Goal: Task Accomplishment & Management: Complete application form

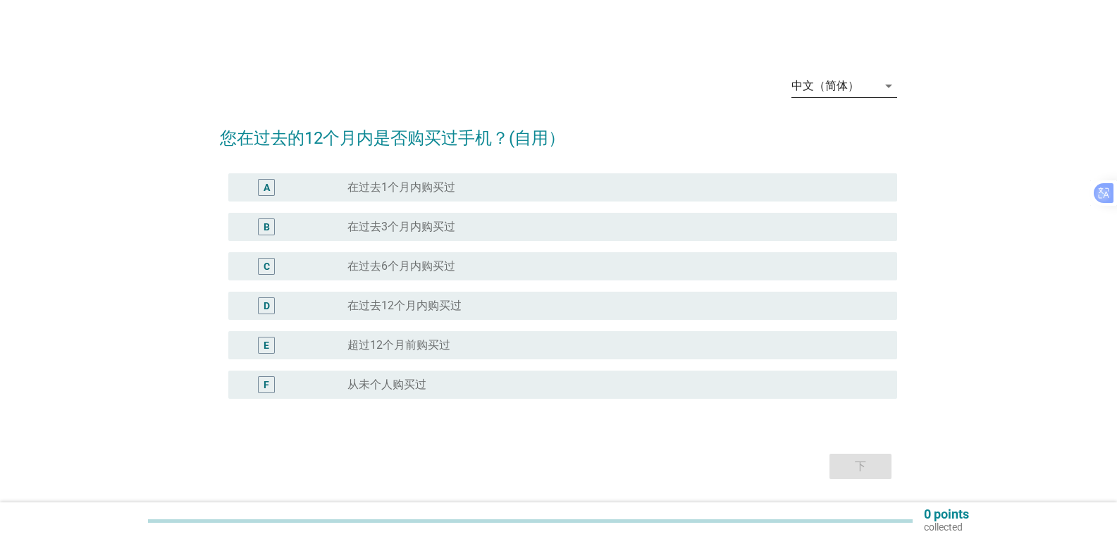
click at [885, 82] on icon "arrow_drop_down" at bounding box center [888, 86] width 17 height 17
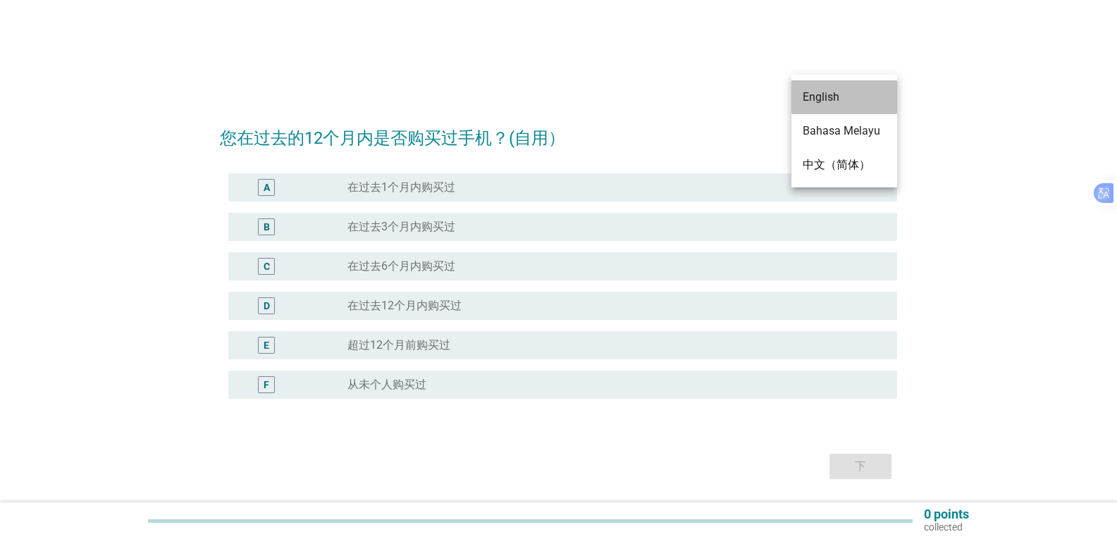
click at [838, 92] on div "English" at bounding box center [844, 97] width 83 height 17
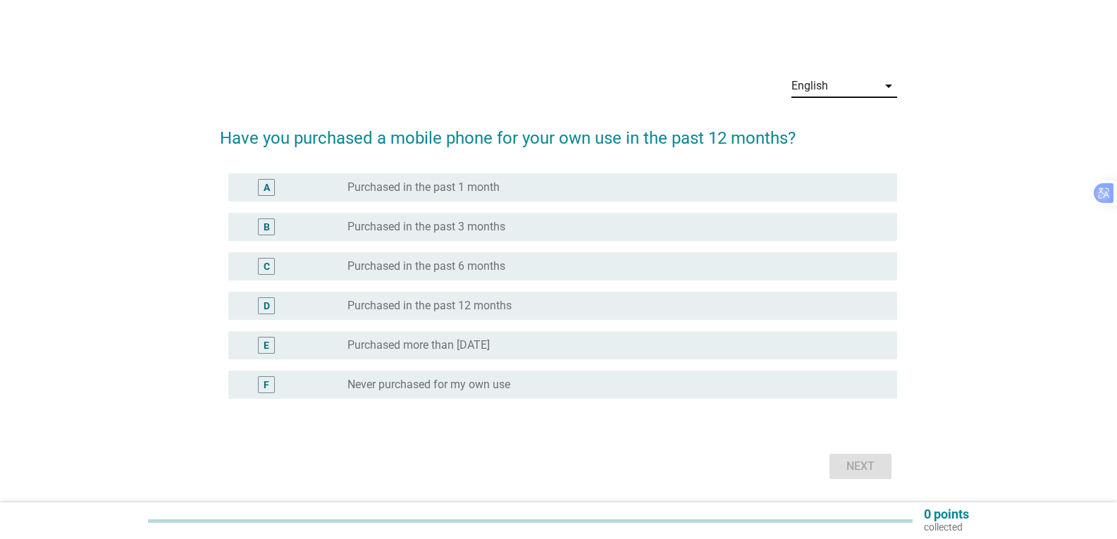
click at [348, 265] on label "Purchased in the past 6 months" at bounding box center [427, 266] width 158 height 14
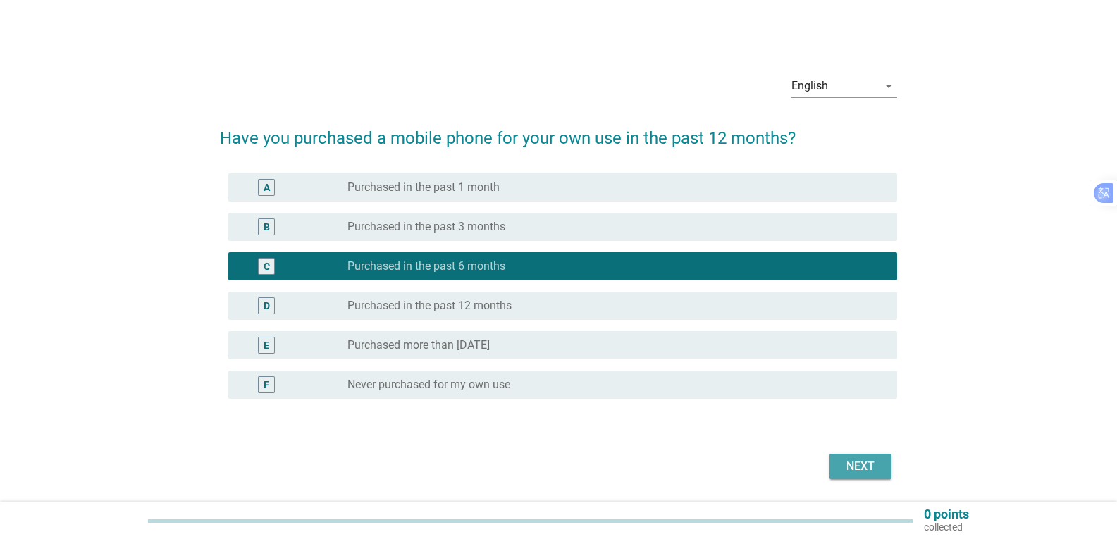
click at [849, 472] on div "Next" at bounding box center [860, 466] width 39 height 17
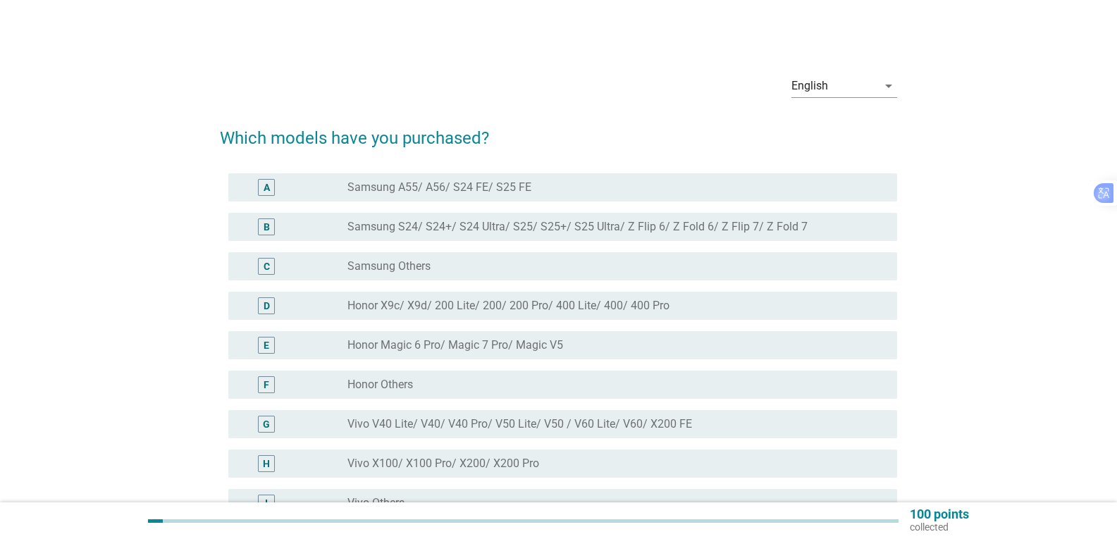
click at [420, 266] on label "Samsung Others" at bounding box center [389, 266] width 83 height 14
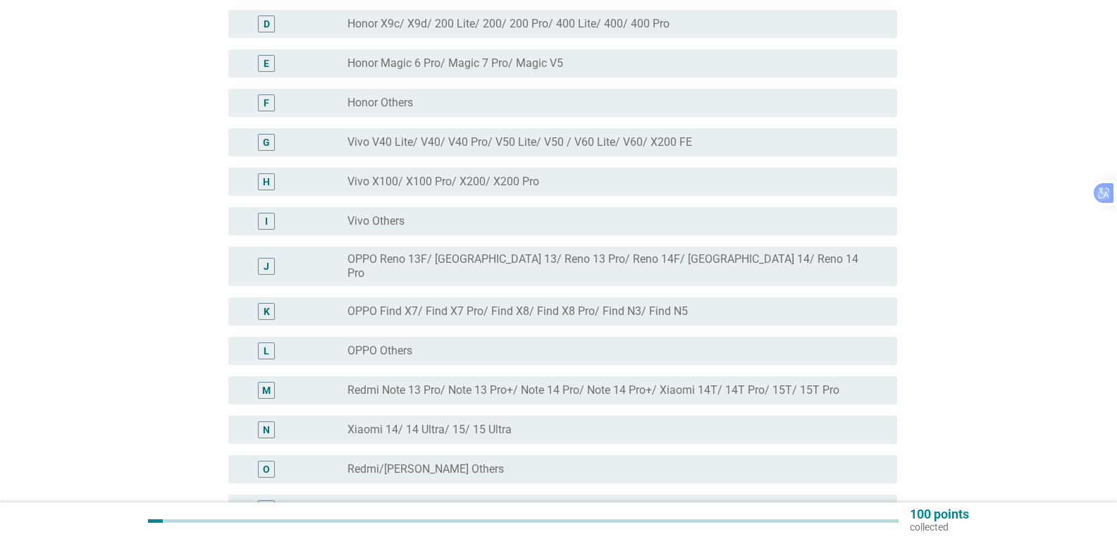
scroll to position [439, 0]
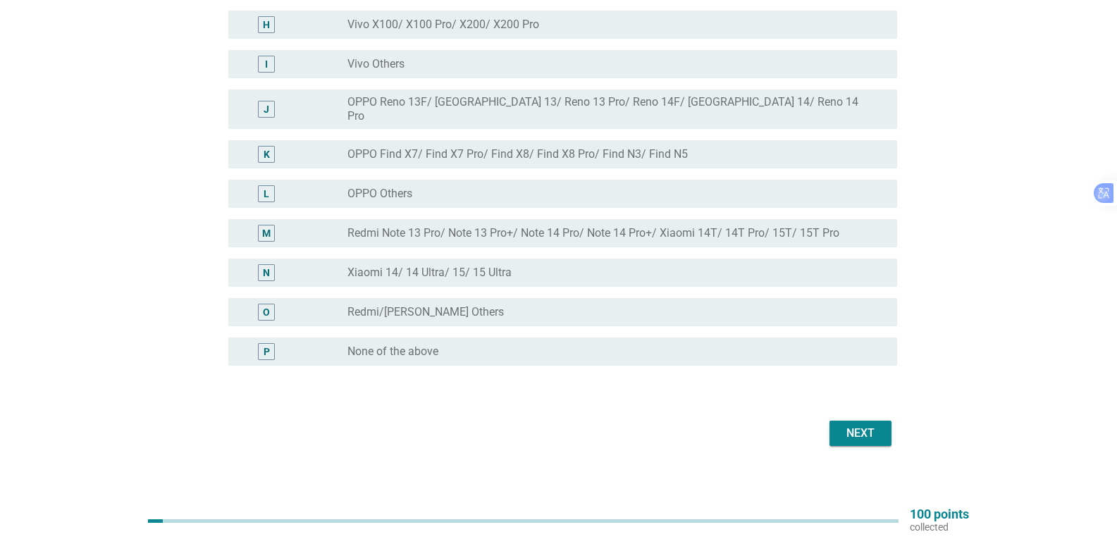
click at [862, 425] on div "Next" at bounding box center [860, 433] width 39 height 17
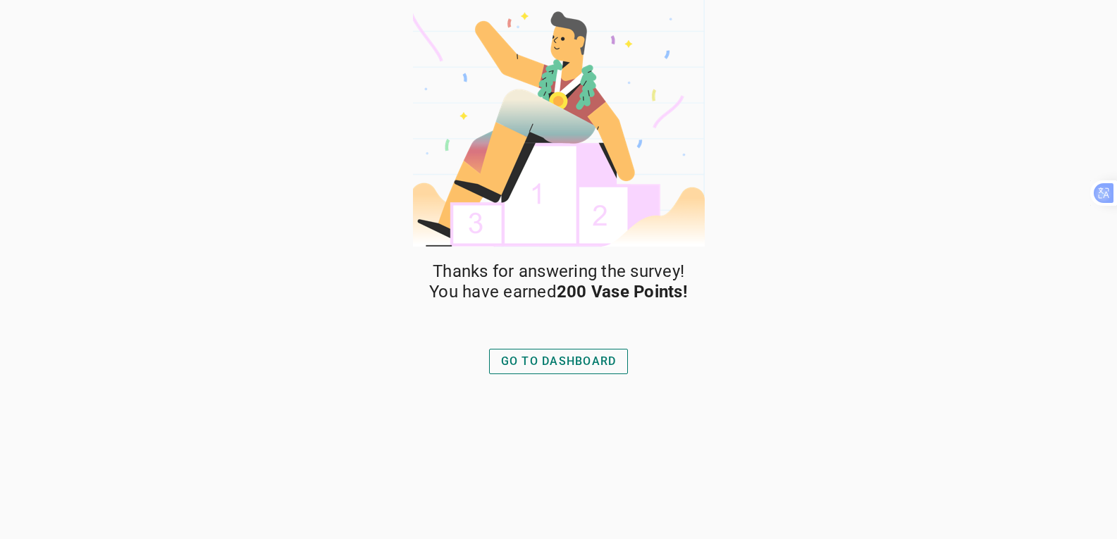
click at [569, 358] on div "GO TO DASHBOARD" at bounding box center [559, 361] width 116 height 17
